Goal: Task Accomplishment & Management: Complete application form

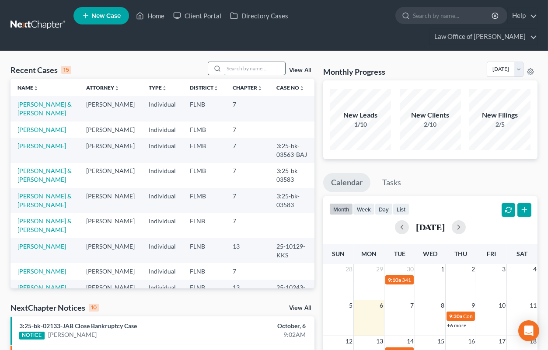
click at [266, 69] on input "search" at bounding box center [254, 68] width 61 height 13
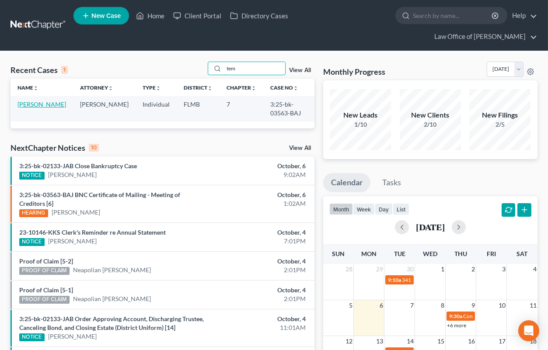
type input "tem"
click at [21, 104] on link "[PERSON_NAME]" at bounding box center [41, 104] width 49 height 7
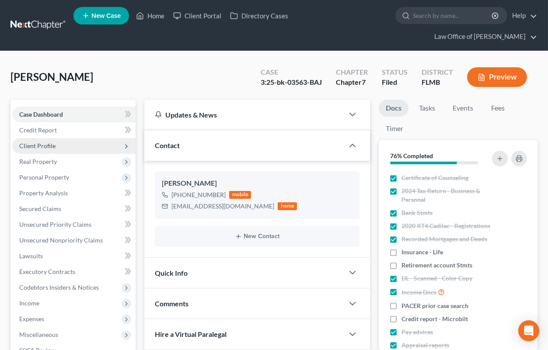
click at [49, 144] on span "Client Profile" at bounding box center [37, 145] width 36 height 7
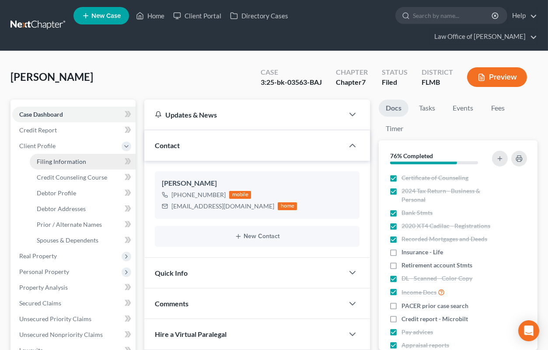
click at [52, 159] on span "Filing Information" at bounding box center [61, 161] width 49 height 7
select select "1"
select select "0"
select select "9"
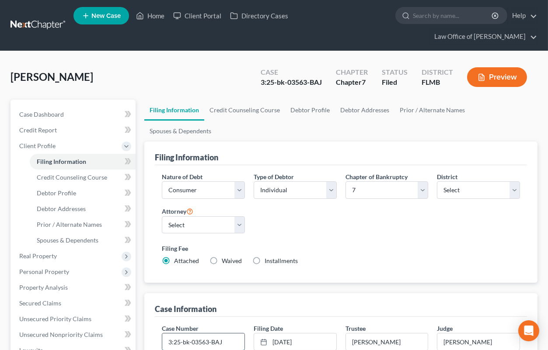
drag, startPoint x: 210, startPoint y: 319, endPoint x: 167, endPoint y: 316, distance: 42.6
click at [167, 334] on input "3:25-bk-03563-BAJ" at bounding box center [203, 342] width 82 height 17
